Goal: Information Seeking & Learning: Understand process/instructions

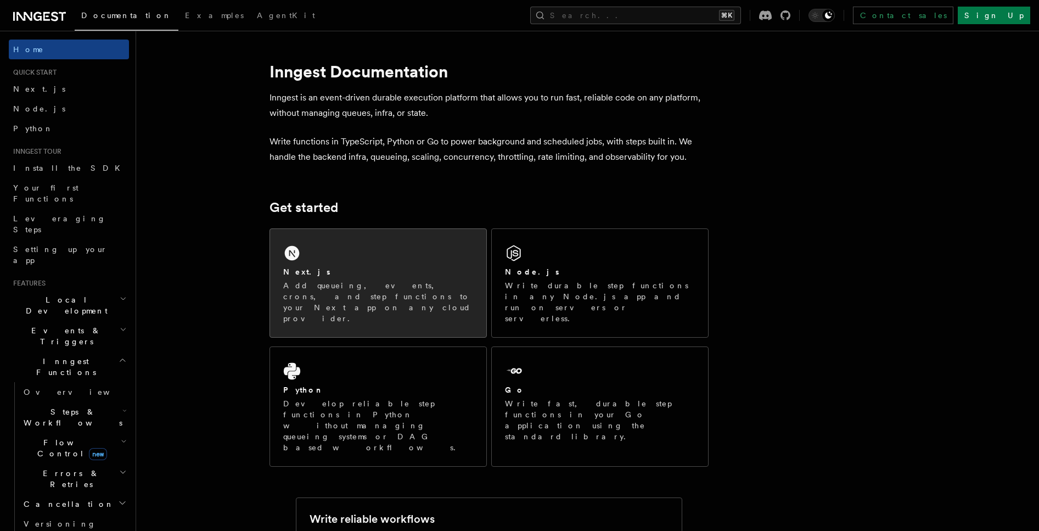
click at [355, 283] on p "Add queueing, events, crons, and step functions to your Next app on any cloud p…" at bounding box center [378, 302] width 190 height 44
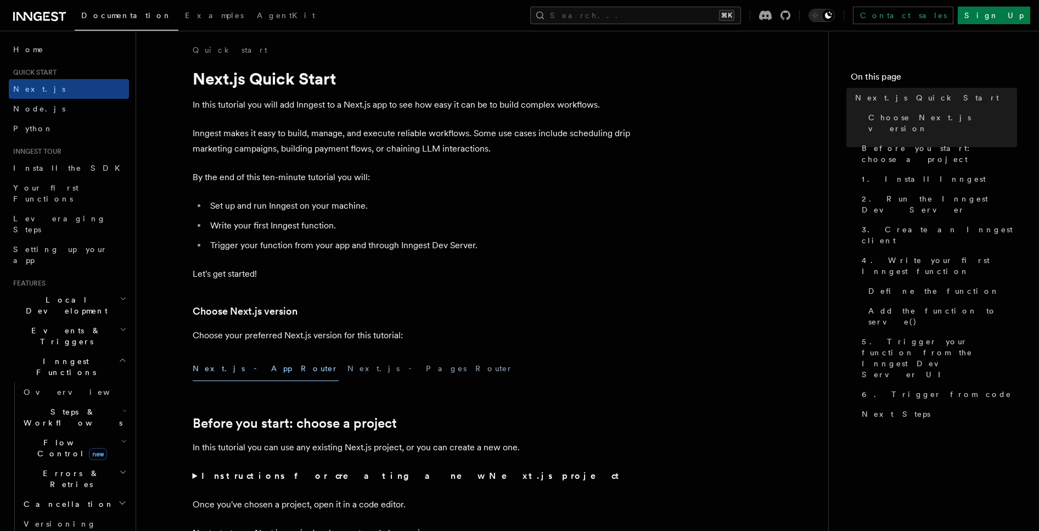
scroll to position [5, 0]
drag, startPoint x: 930, startPoint y: 416, endPoint x: 926, endPoint y: 376, distance: 40.2
click at [930, 416] on nav "On this page Next.js Quick Start Choose Next.js version Before you start: choos…" at bounding box center [934, 281] width 211 height 500
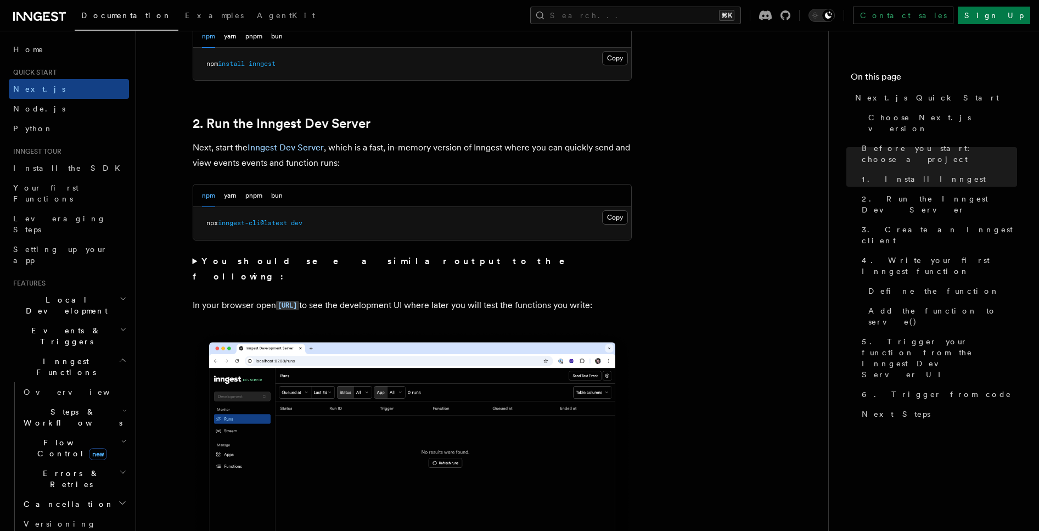
scroll to position [773, 0]
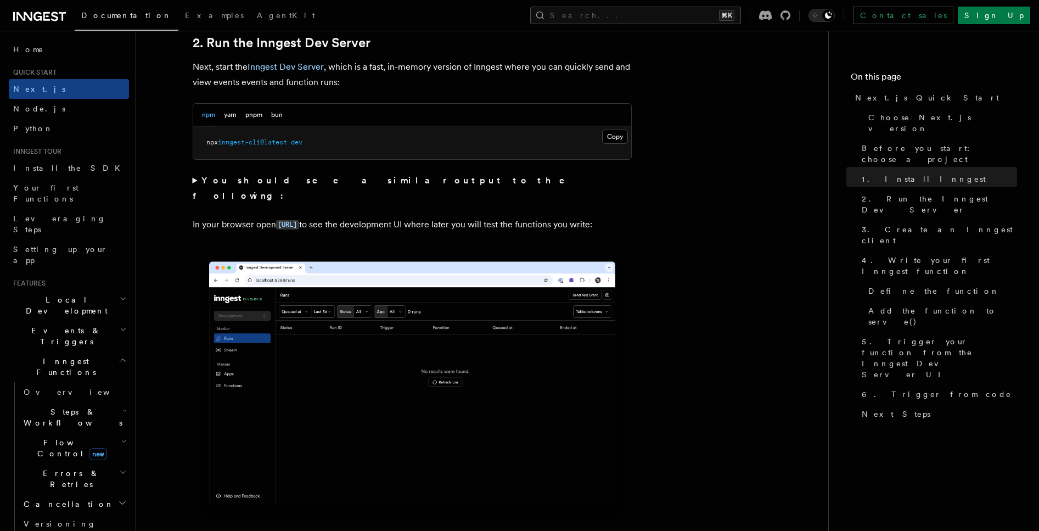
scroll to position [781, 0]
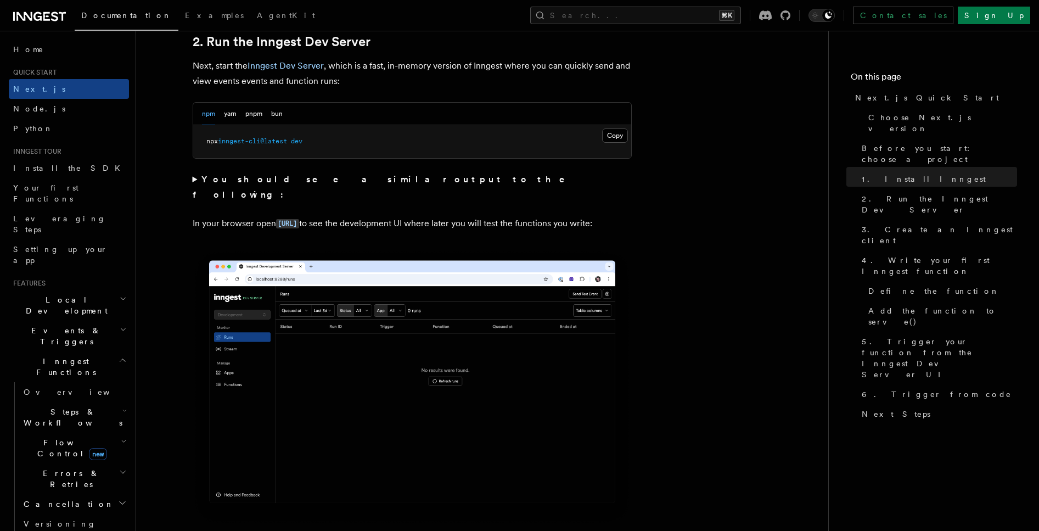
click at [78, 294] on span "Local Development" at bounding box center [64, 305] width 111 height 22
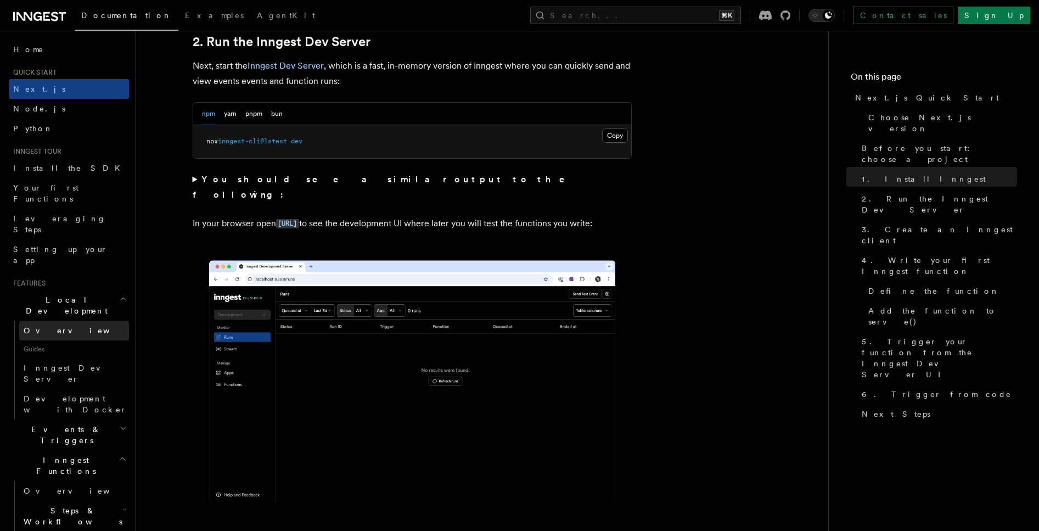
click at [58, 321] on link "Overview" at bounding box center [74, 331] width 110 height 20
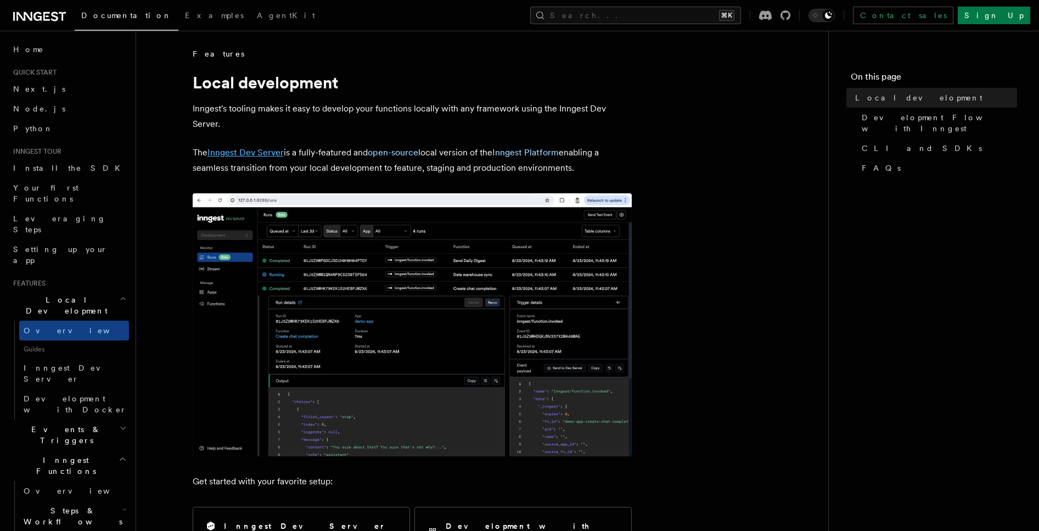
click at [232, 150] on link "Inngest Dev Server" at bounding box center [246, 152] width 76 height 10
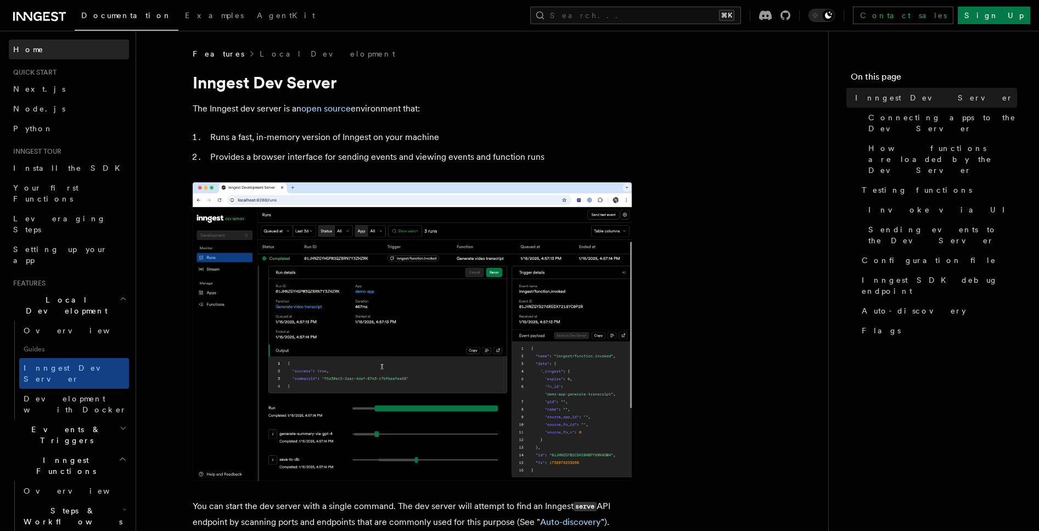
click at [15, 52] on span "Home" at bounding box center [28, 49] width 31 height 11
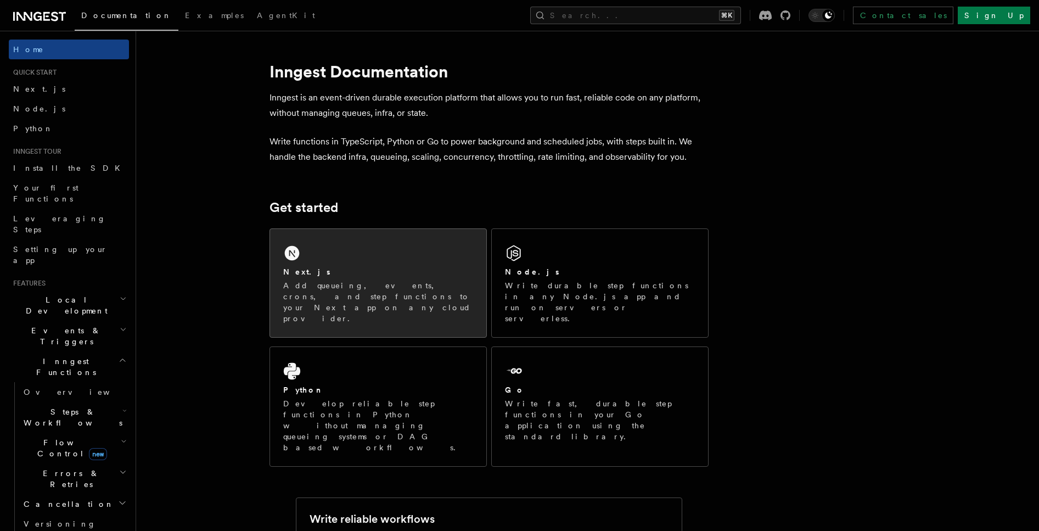
click at [316, 293] on p "Add queueing, events, crons, and step functions to your Next app on any cloud p…" at bounding box center [378, 302] width 190 height 44
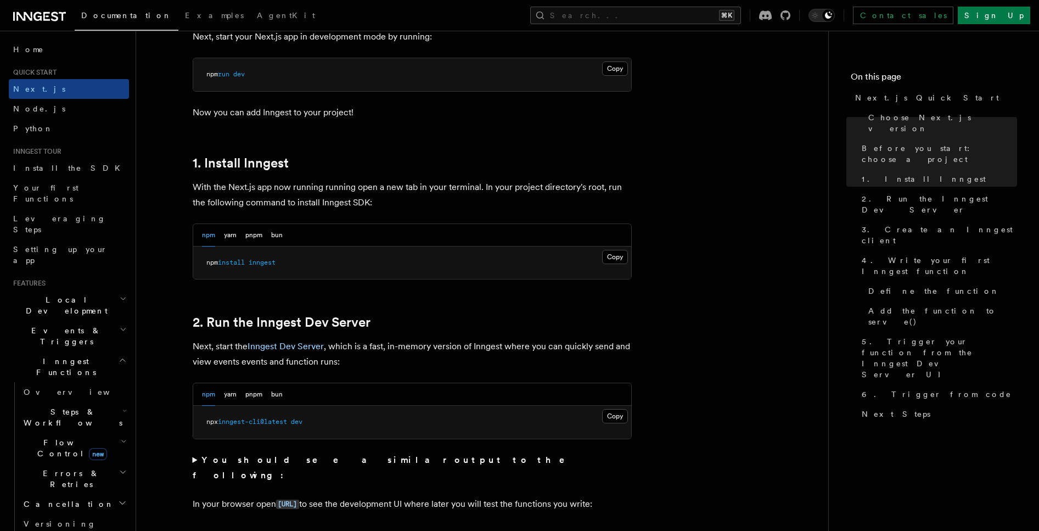
scroll to position [714, 0]
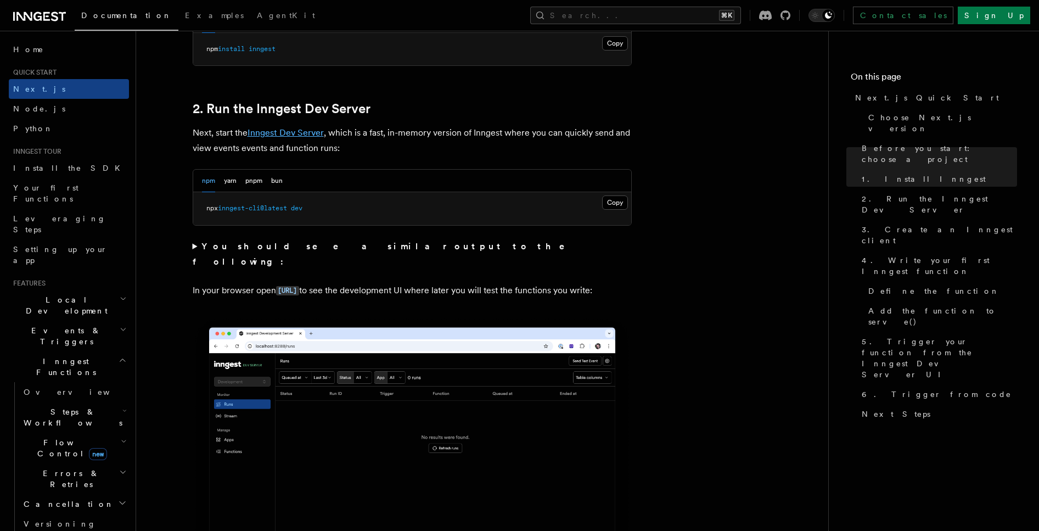
click at [289, 132] on link "Inngest Dev Server" at bounding box center [286, 132] width 76 height 10
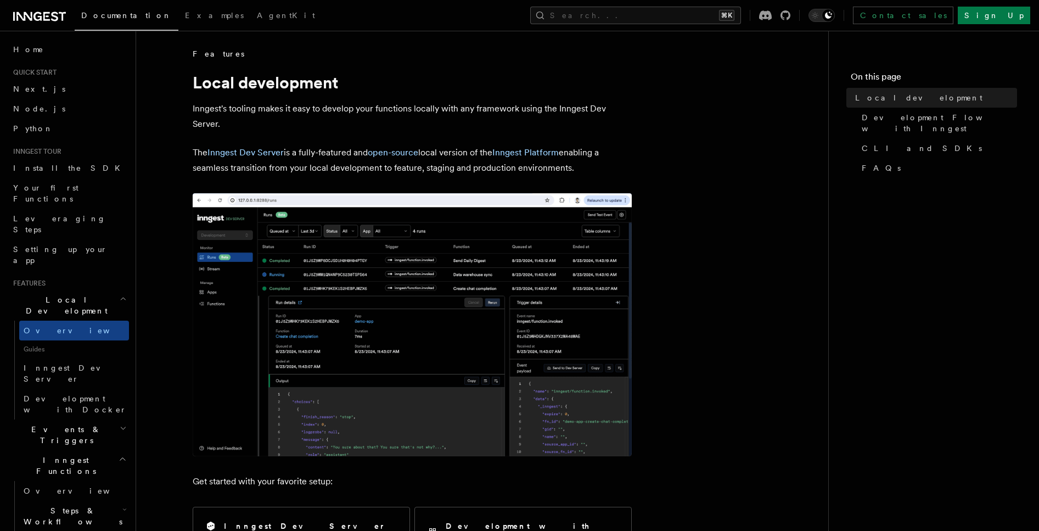
drag, startPoint x: 290, startPoint y: 188, endPoint x: 279, endPoint y: 180, distance: 13.4
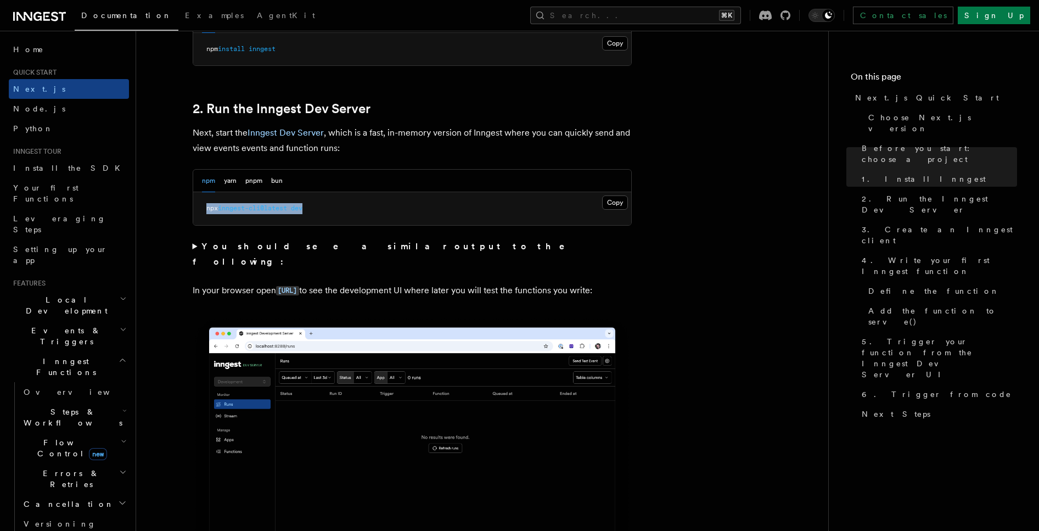
drag, startPoint x: 317, startPoint y: 211, endPoint x: 231, endPoint y: 211, distance: 86.2
click at [205, 209] on pre "npx inngest-cli@latest dev" at bounding box center [412, 208] width 438 height 33
copy span "npx inngest-cli@latest dev"
